Goal: Information Seeking & Learning: Learn about a topic

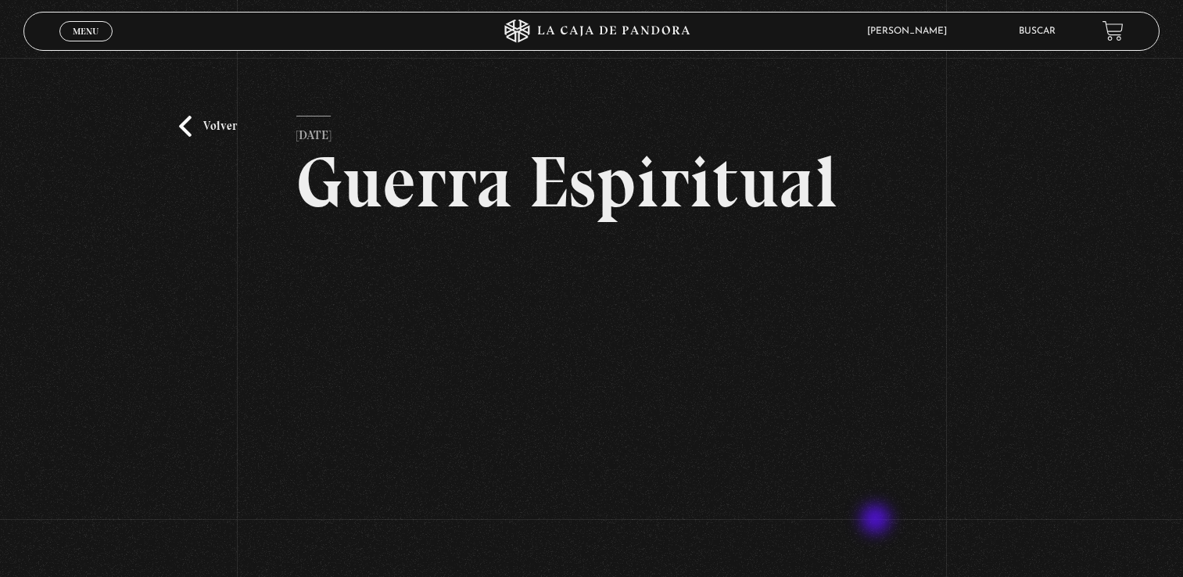
scroll to position [63, 0]
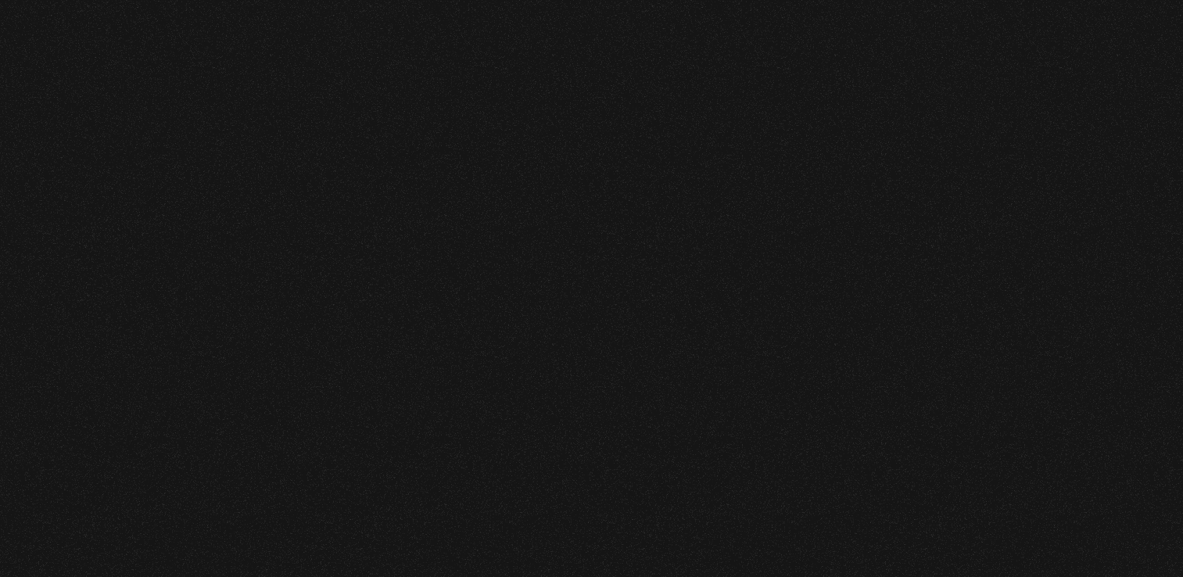
scroll to position [23966, 0]
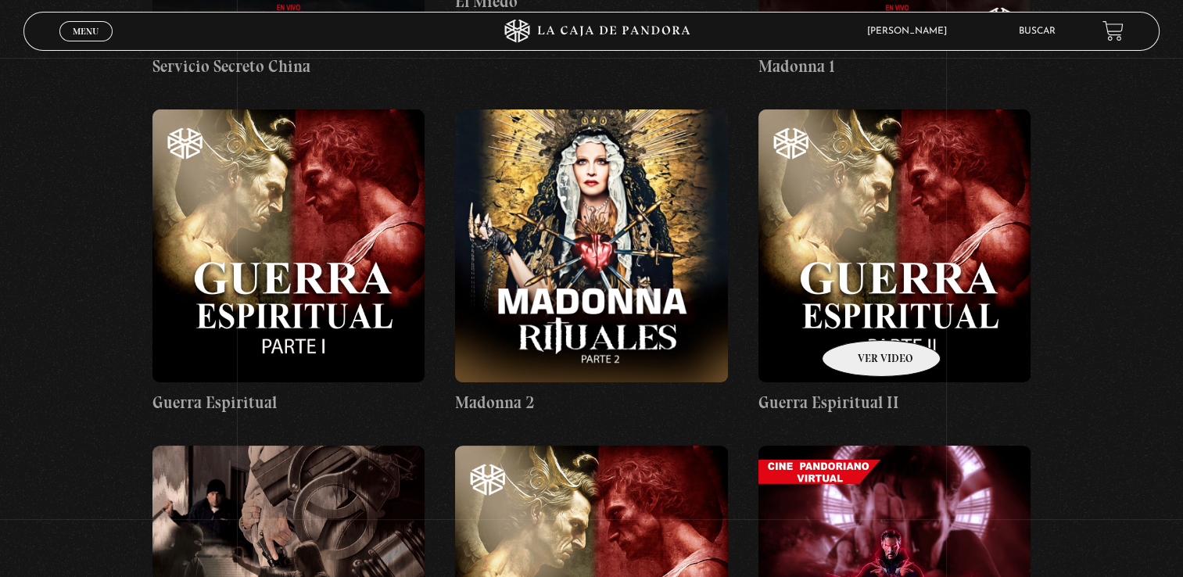
click at [861, 317] on figure at bounding box center [894, 245] width 273 height 273
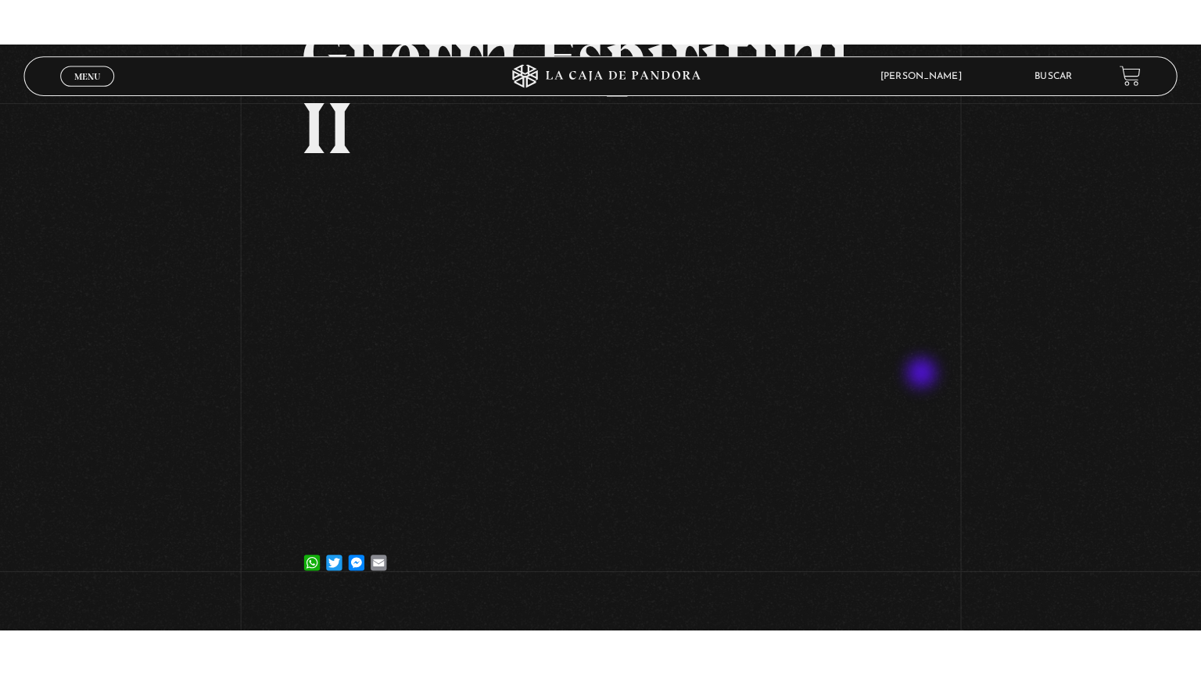
scroll to position [163, 0]
